Goal: Task Accomplishment & Management: Manage account settings

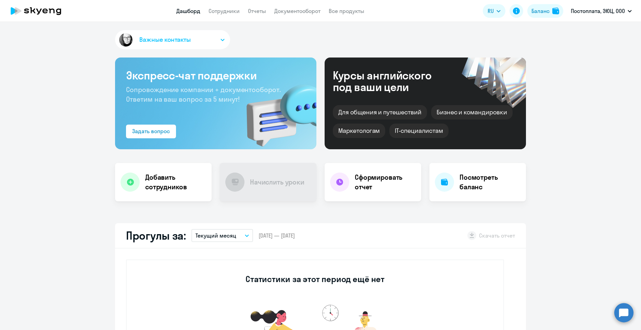
click at [224, 36] on button "Важные контакты" at bounding box center [172, 39] width 115 height 19
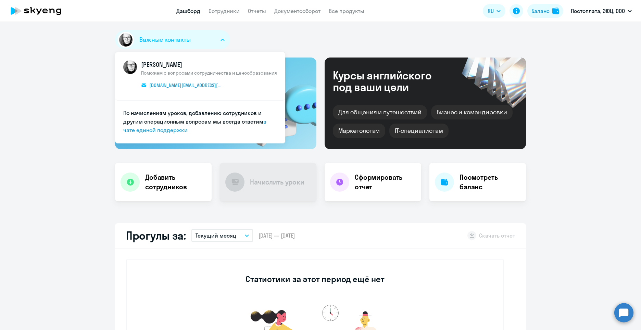
click at [224, 36] on button "Важные контакты" at bounding box center [172, 39] width 115 height 19
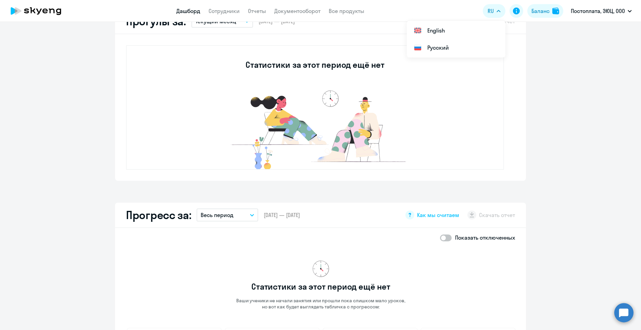
scroll to position [308, 0]
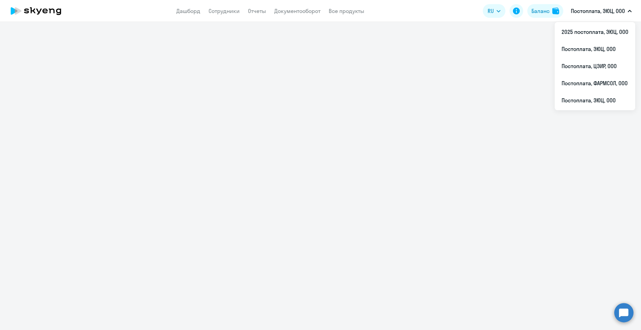
click at [606, 10] on p "Постоплата, ЭЮЦ, ООО" at bounding box center [598, 11] width 54 height 8
click at [600, 35] on li "2025 постоплата, ЭЮЦ, ООО" at bounding box center [595, 31] width 81 height 17
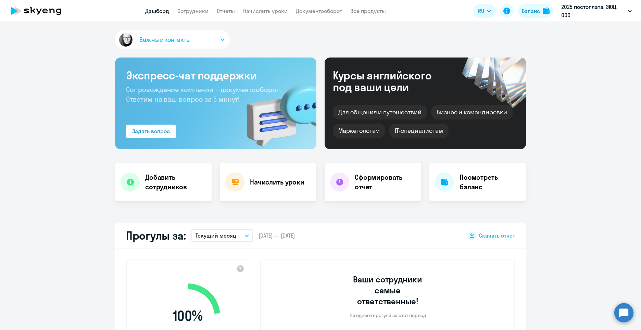
select select "30"
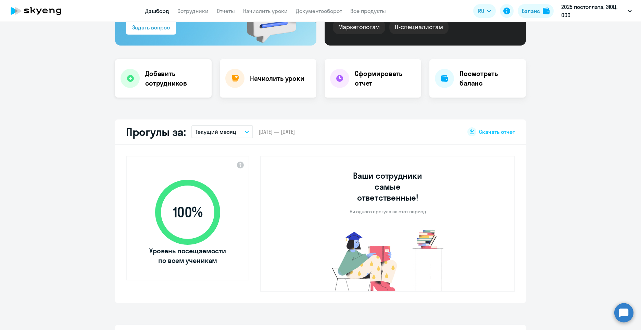
scroll to position [103, 0]
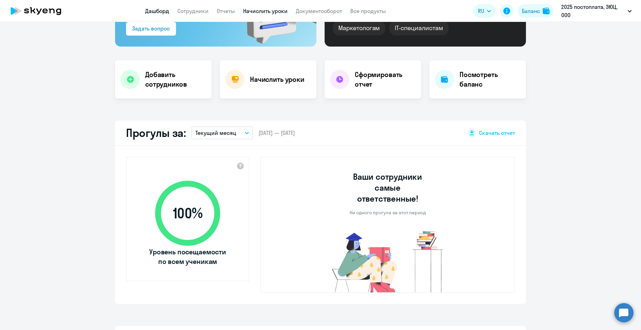
click at [266, 10] on link "Начислить уроки" at bounding box center [265, 11] width 45 height 7
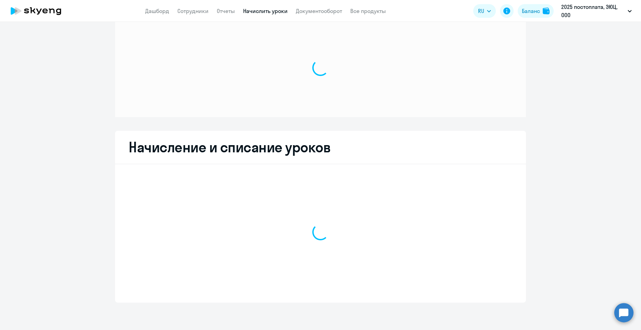
scroll to position [14, 0]
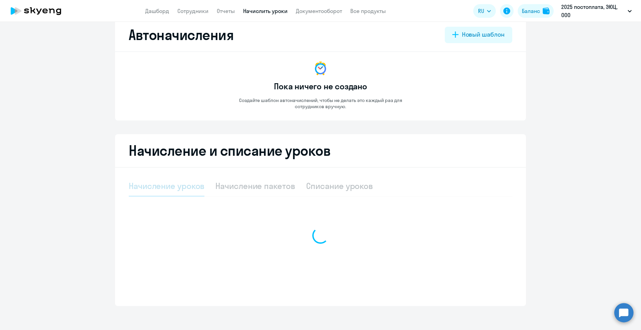
select select "10"
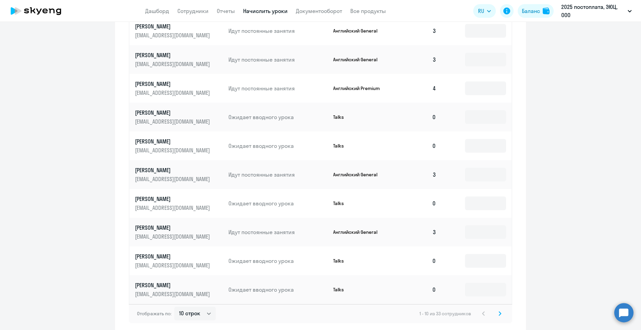
scroll to position [319, 0]
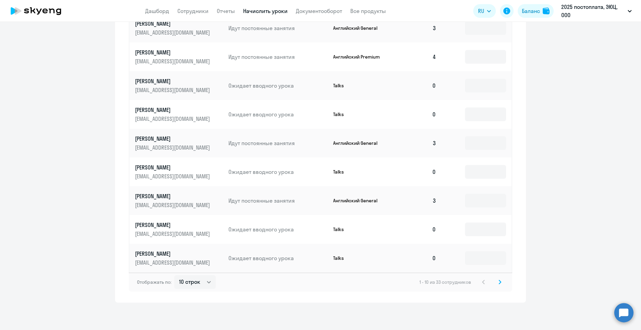
click at [499, 284] on icon at bounding box center [500, 282] width 3 height 5
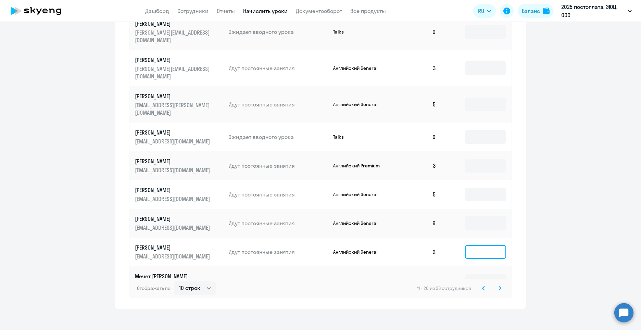
click at [496, 245] on input at bounding box center [485, 252] width 41 height 14
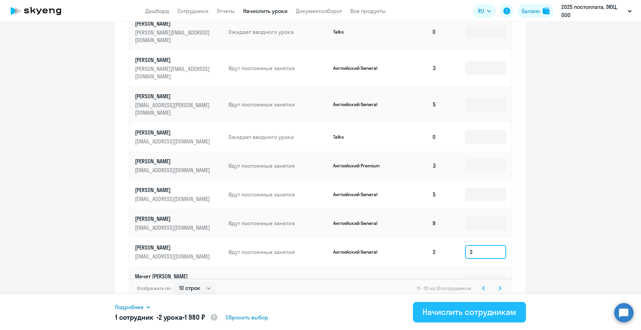
type input "2"
click at [475, 311] on div "Начислить сотрудникам" at bounding box center [470, 312] width 94 height 11
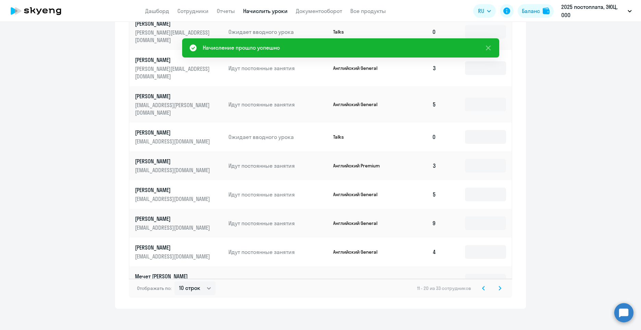
click at [499, 286] on icon at bounding box center [500, 288] width 2 height 4
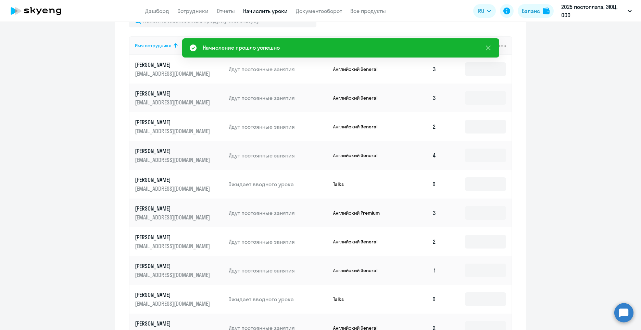
scroll to position [251, 0]
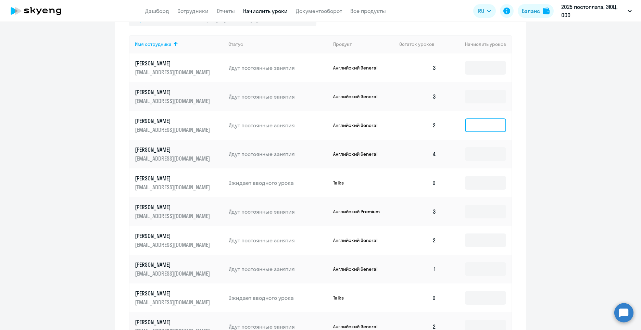
click at [493, 127] on input at bounding box center [485, 126] width 41 height 14
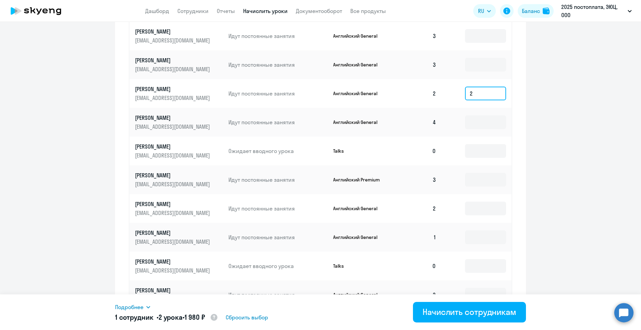
scroll to position [319, 0]
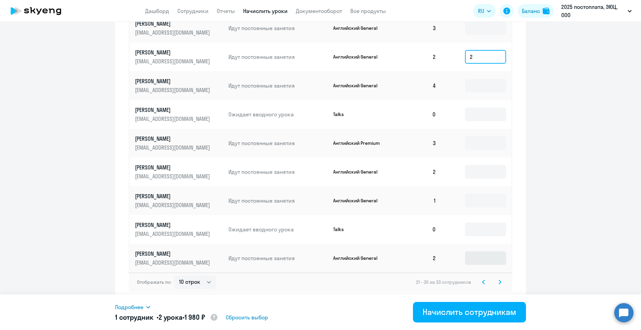
type input "2"
click at [485, 263] on input at bounding box center [485, 258] width 41 height 14
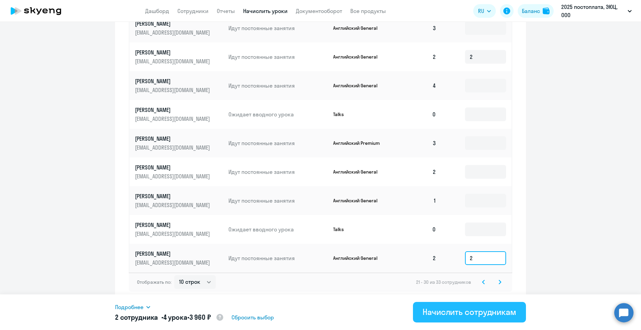
type input "2"
click at [488, 318] on button "Начислить сотрудникам" at bounding box center [469, 312] width 113 height 21
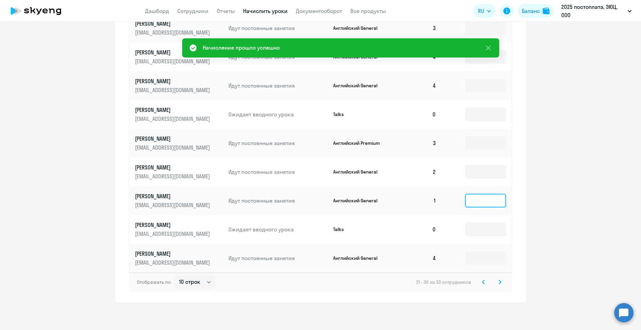
click at [476, 201] on input at bounding box center [485, 201] width 41 height 14
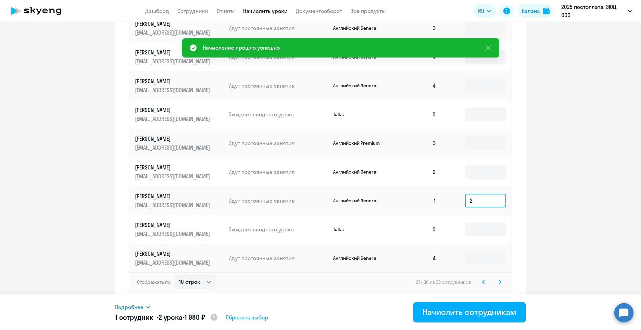
type input "2"
click at [489, 300] on div "Подробнее Имя сотрудника Продукт Начислить уроков Цена за 1 [PERSON_NAME] Gener…" at bounding box center [320, 313] width 411 height 36
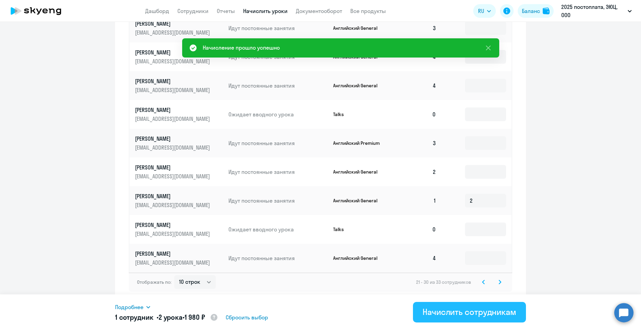
click at [490, 311] on div "Начислить сотрудникам" at bounding box center [470, 312] width 94 height 11
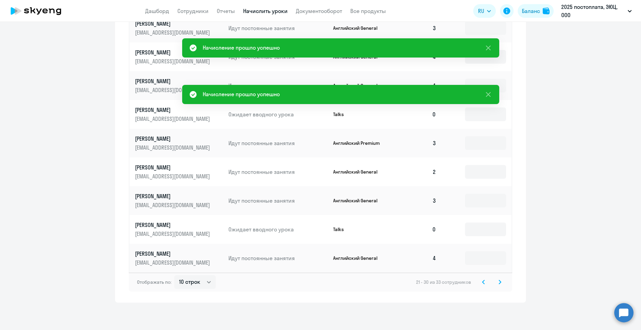
click at [499, 284] on icon at bounding box center [500, 282] width 3 height 5
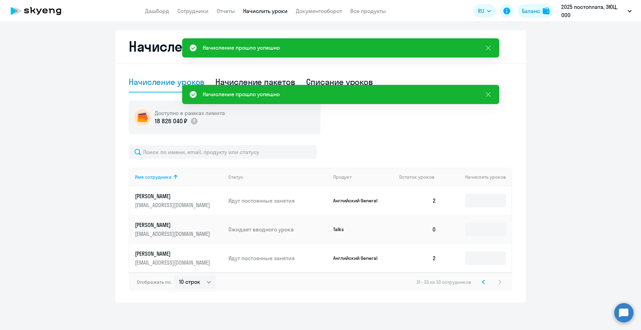
scroll to position [84, 0]
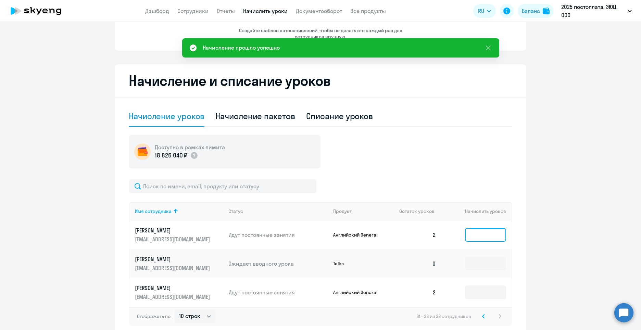
click at [481, 236] on input at bounding box center [485, 235] width 41 height 14
click at [488, 297] on input at bounding box center [485, 293] width 41 height 14
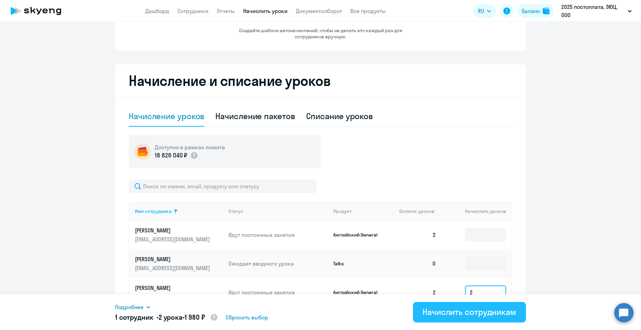
type input "2"
click at [485, 318] on button "Начислить сотрудникам" at bounding box center [469, 312] width 113 height 21
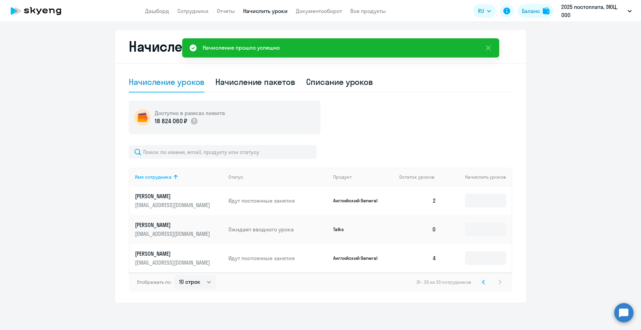
click at [480, 285] on svg-icon at bounding box center [484, 282] width 8 height 8
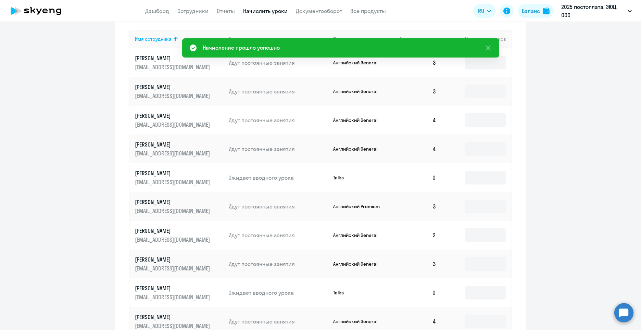
scroll to position [319, 0]
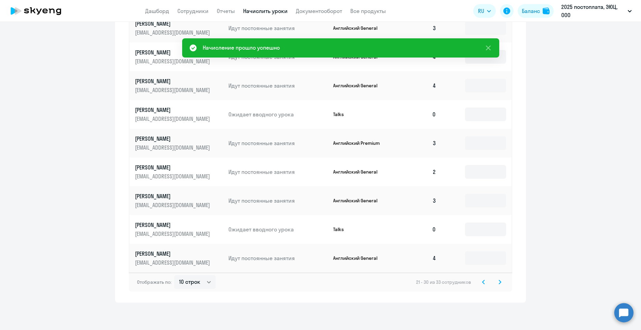
click at [483, 286] on svg-icon at bounding box center [484, 282] width 8 height 8
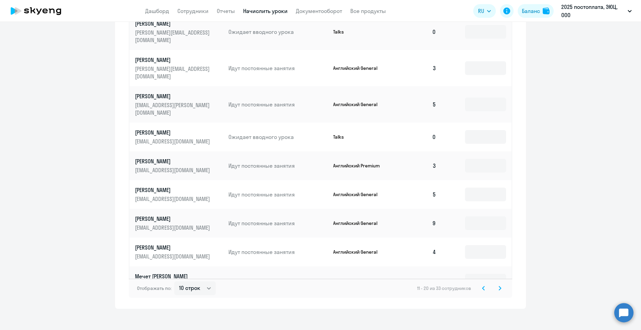
click at [483, 286] on icon at bounding box center [484, 288] width 2 height 4
